Goal: Information Seeking & Learning: Learn about a topic

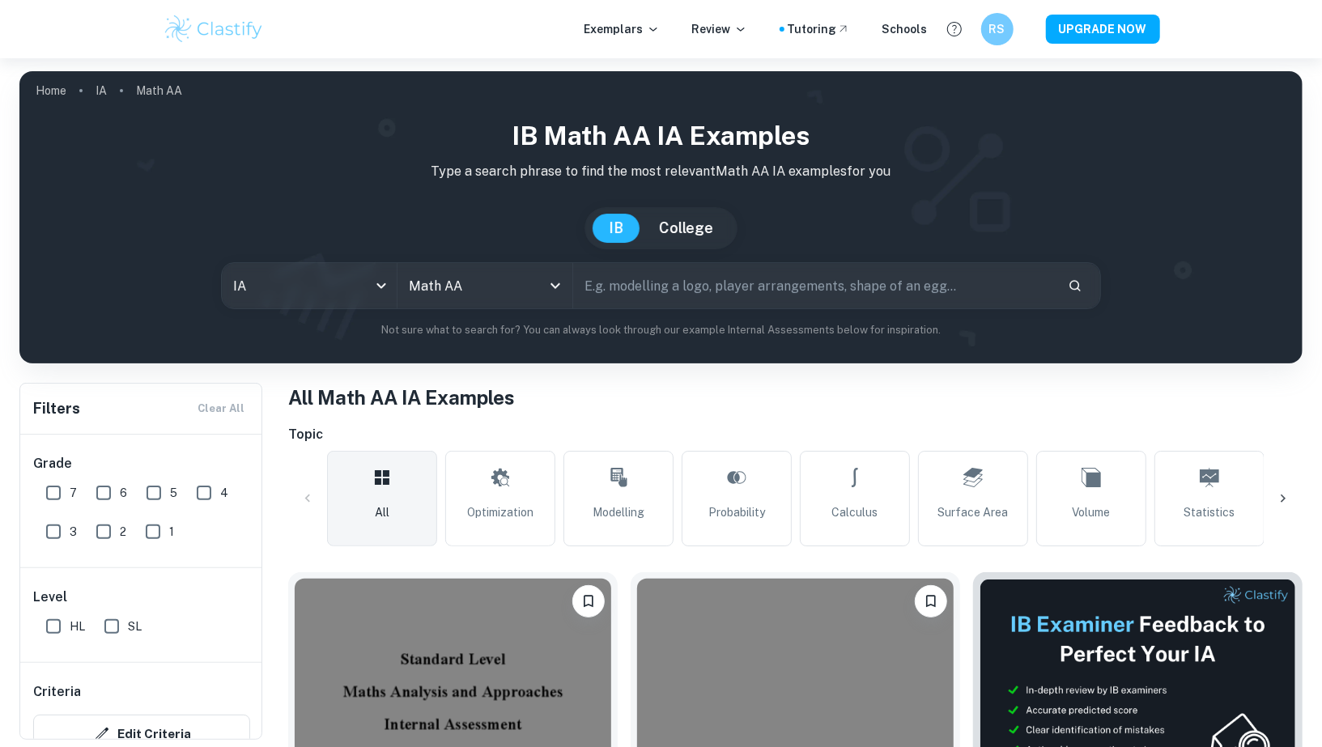
click at [58, 625] on input "HL" at bounding box center [53, 627] width 32 height 32
checkbox input "true"
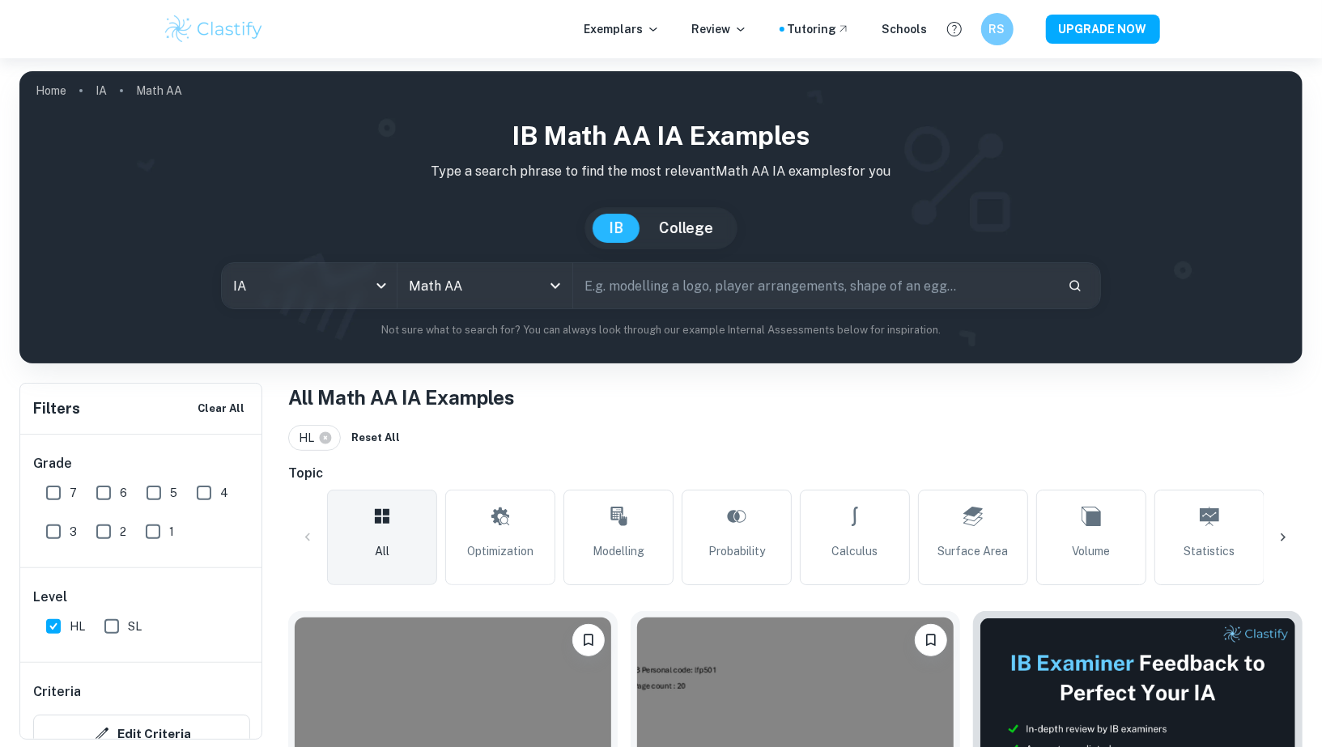
click at [152, 500] on input "5" at bounding box center [154, 493] width 32 height 32
click at [168, 498] on input "5" at bounding box center [154, 493] width 32 height 32
checkbox input "false"
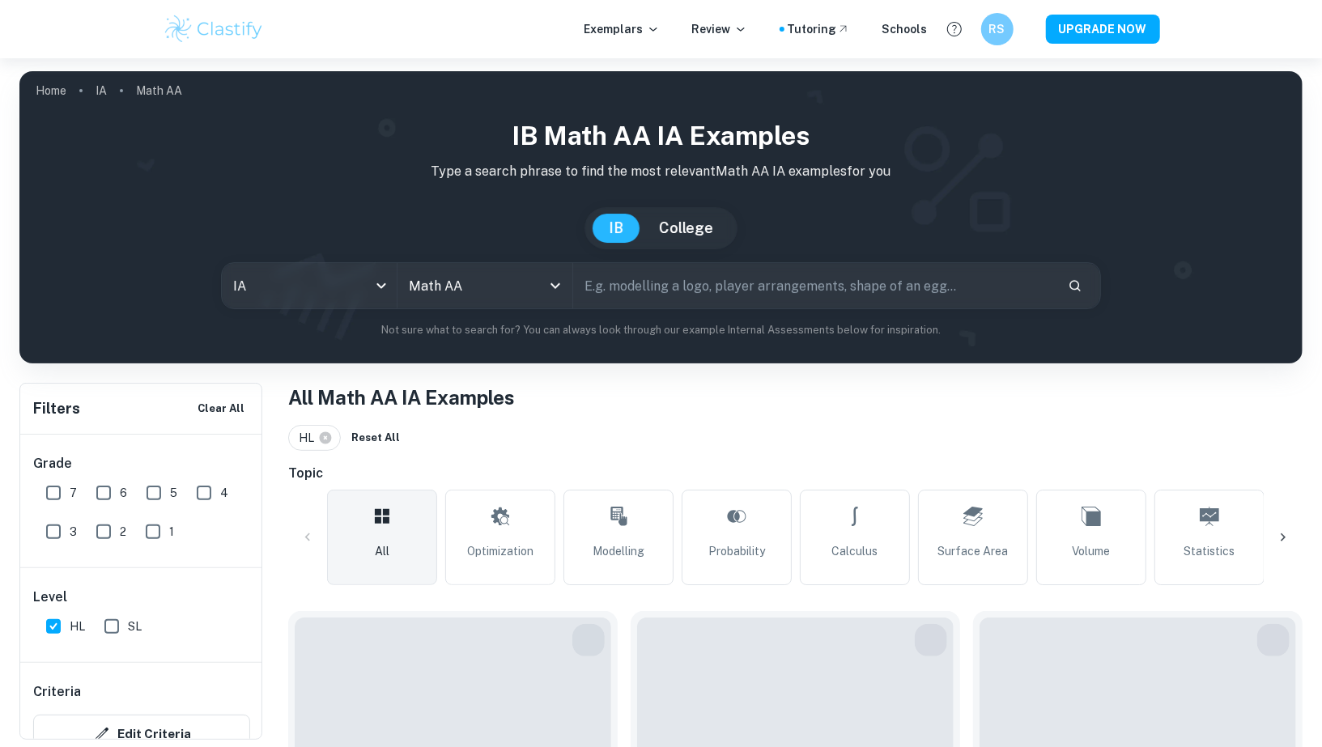
click at [134, 498] on div "6" at bounding box center [115, 489] width 50 height 39
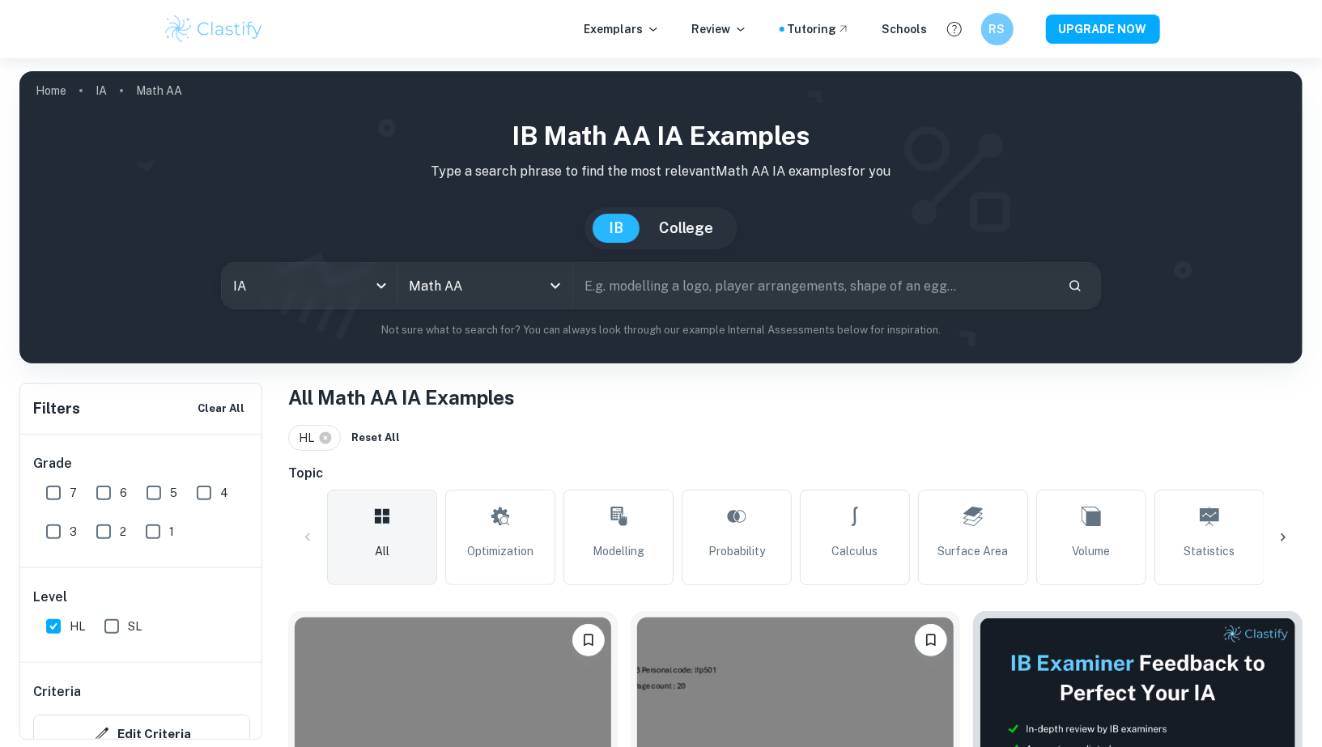
click at [104, 496] on input "6" at bounding box center [103, 493] width 32 height 32
checkbox input "true"
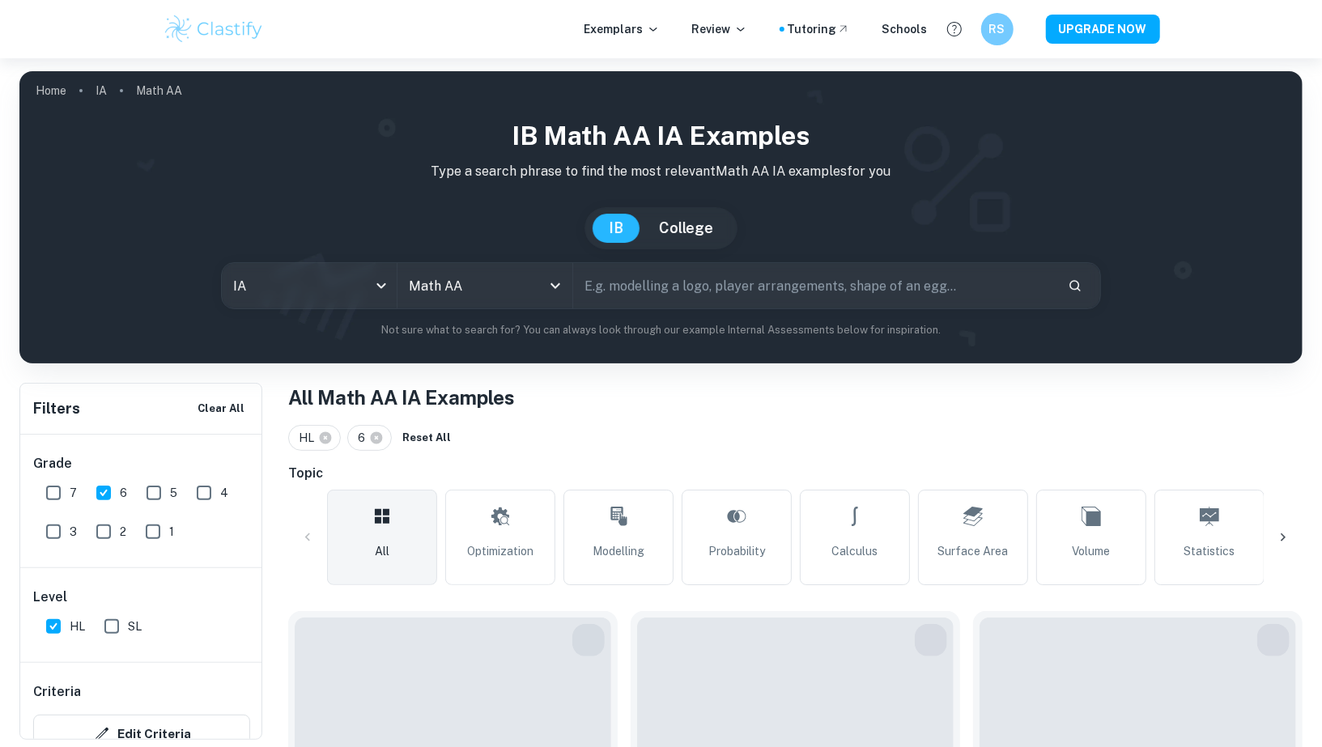
click at [39, 496] on input "7" at bounding box center [53, 493] width 32 height 32
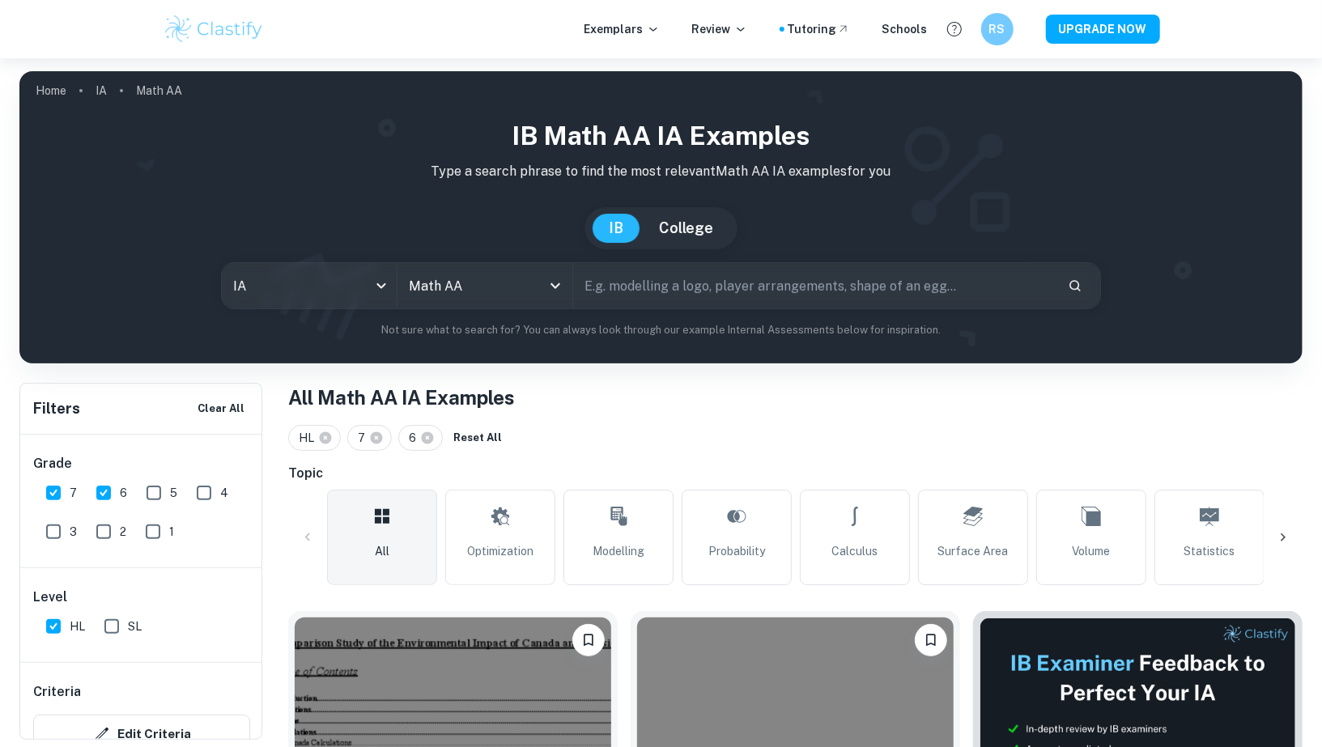
click at [54, 496] on input "7" at bounding box center [53, 493] width 32 height 32
click at [66, 490] on input "7" at bounding box center [53, 493] width 32 height 32
checkbox input "true"
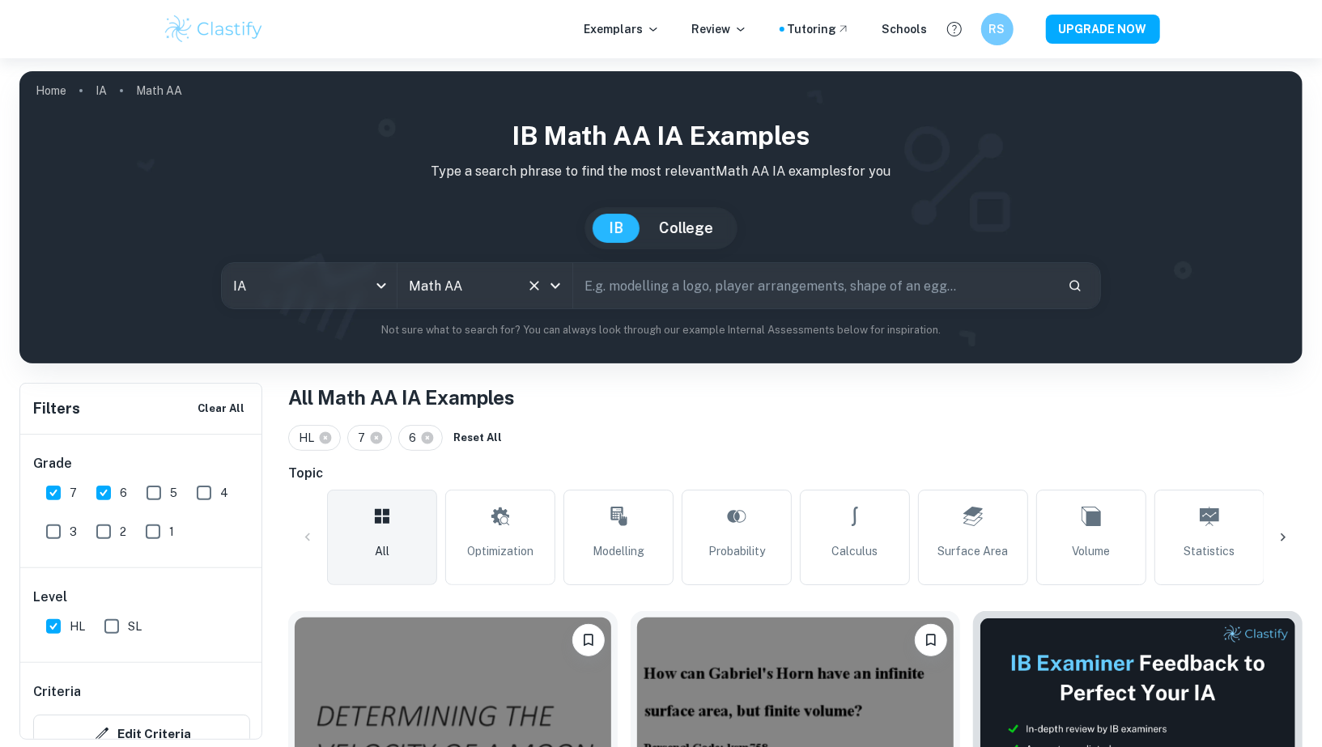
click at [445, 292] on input "Math AA" at bounding box center [462, 285] width 115 height 31
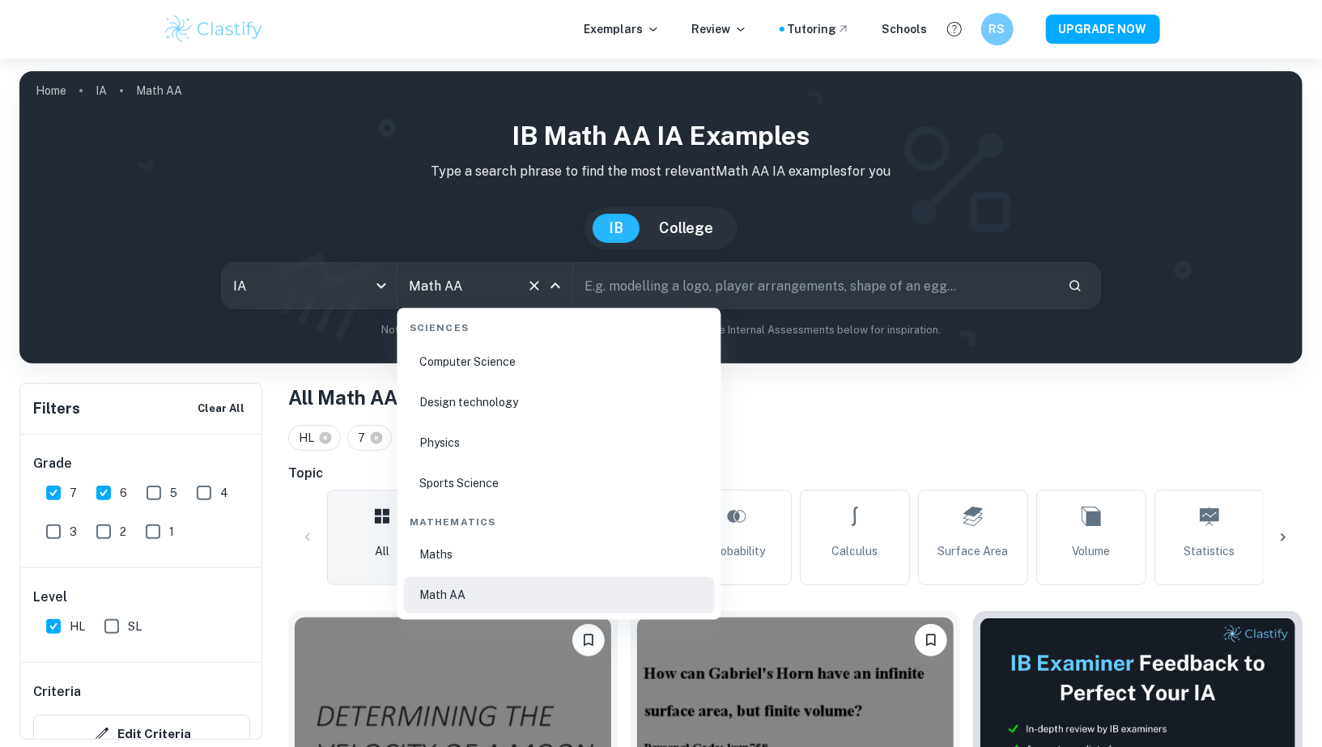
scroll to position [2718, 0]
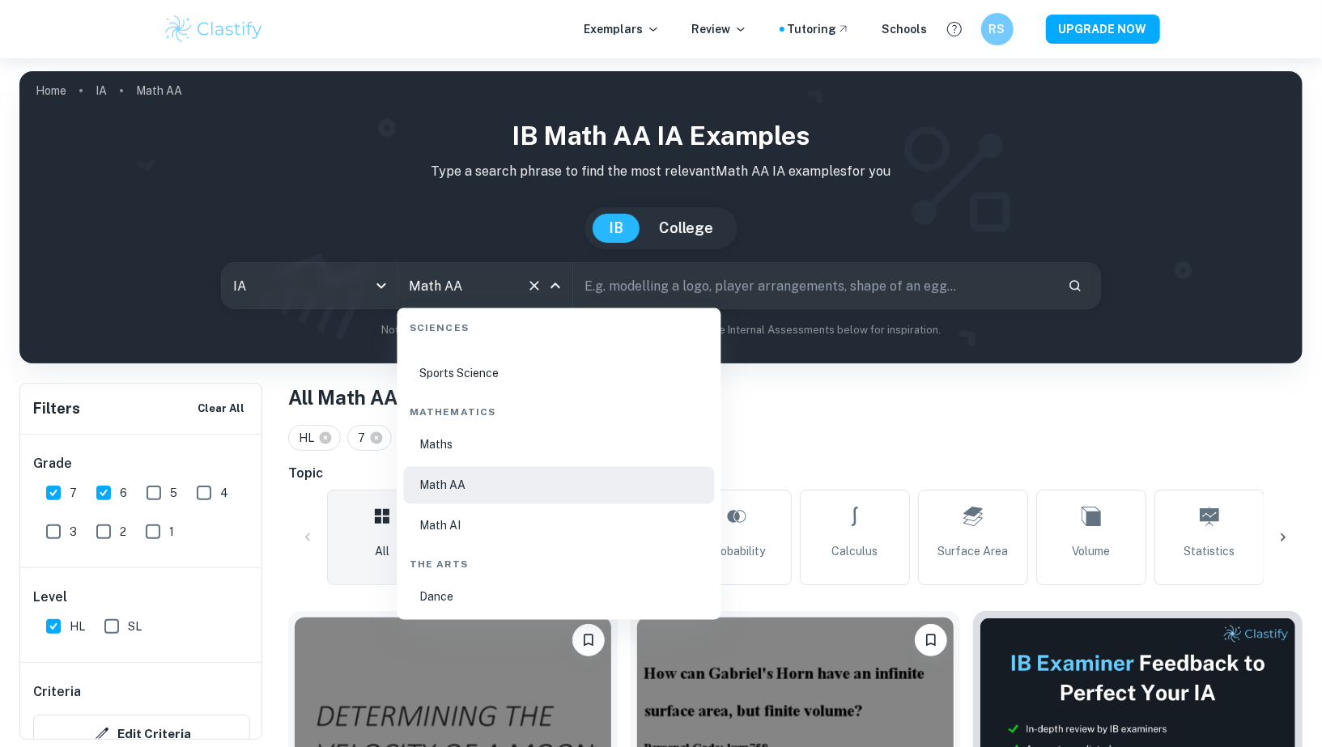
click at [453, 515] on li "Math AI" at bounding box center [559, 526] width 311 height 37
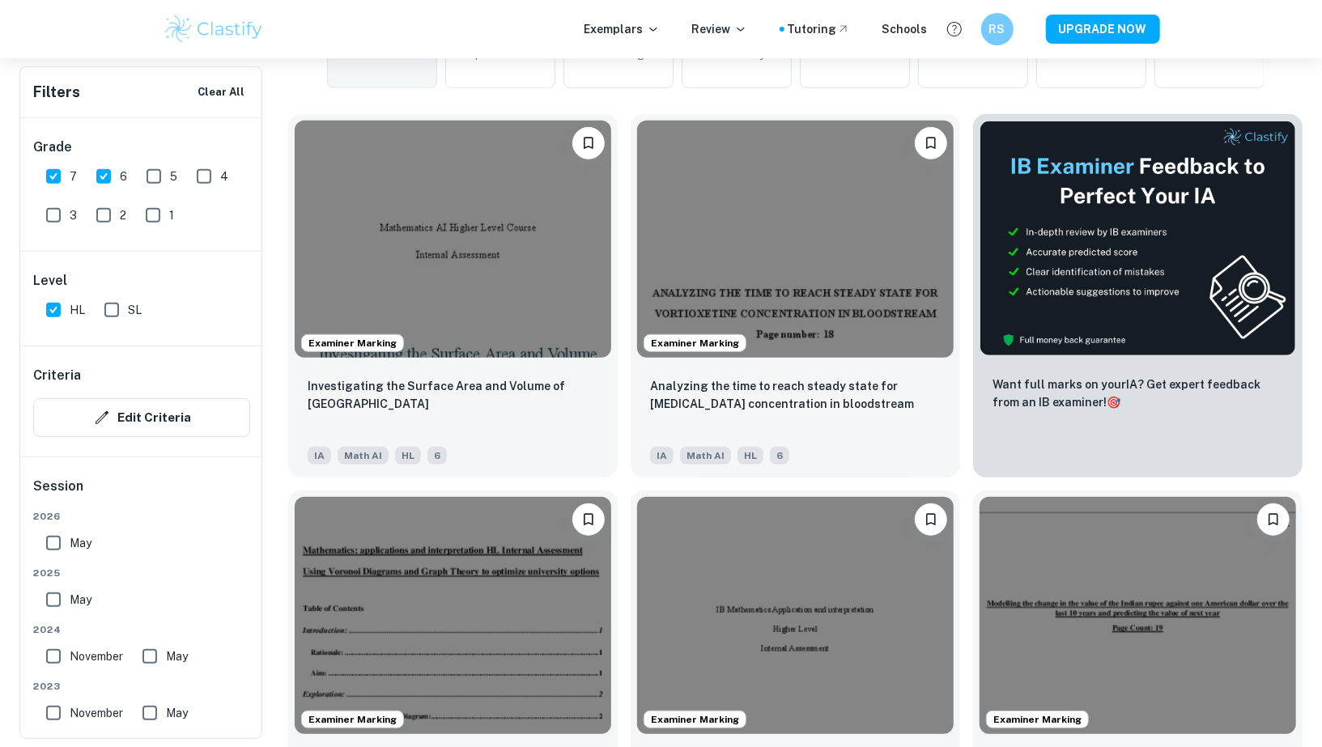
scroll to position [540, 0]
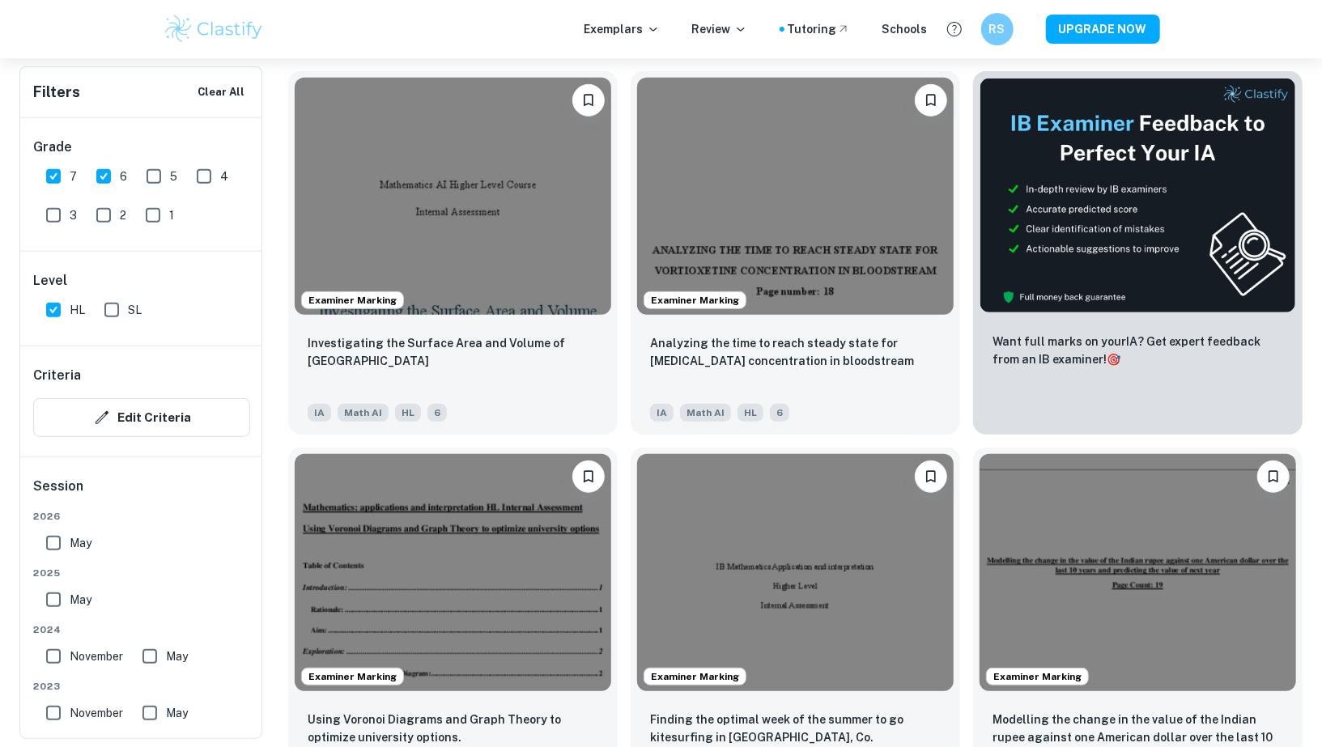
type input "Math AI"
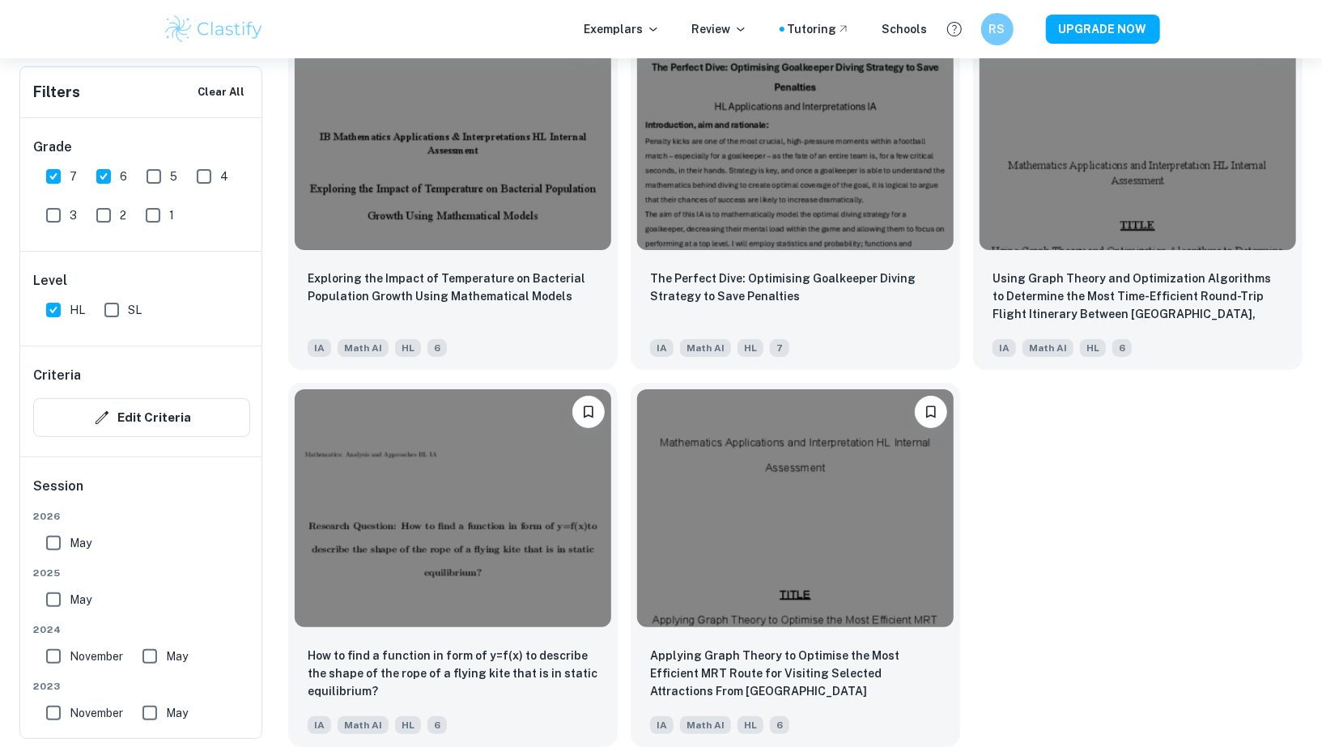
scroll to position [3997, 0]
